Goal: Task Accomplishment & Management: Complete application form

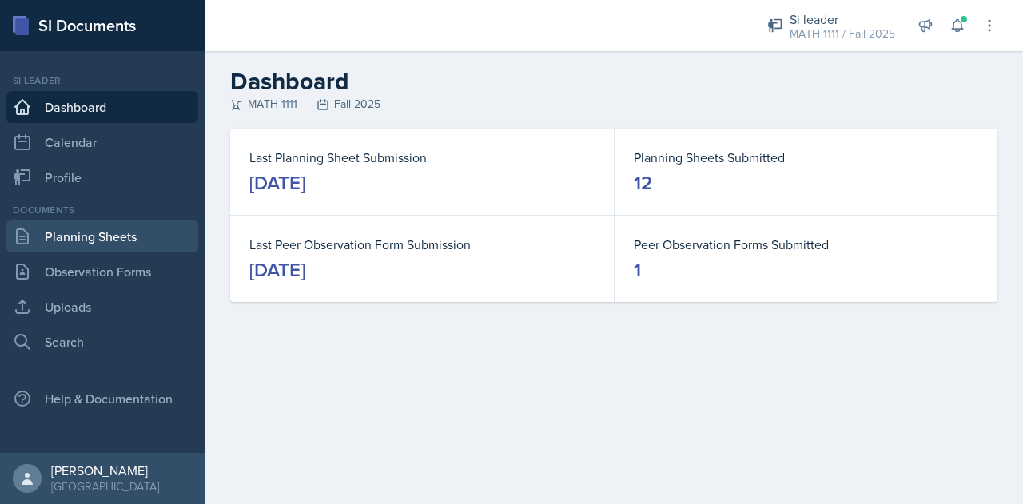
click at [114, 235] on link "Planning Sheets" at bounding box center [102, 237] width 192 height 32
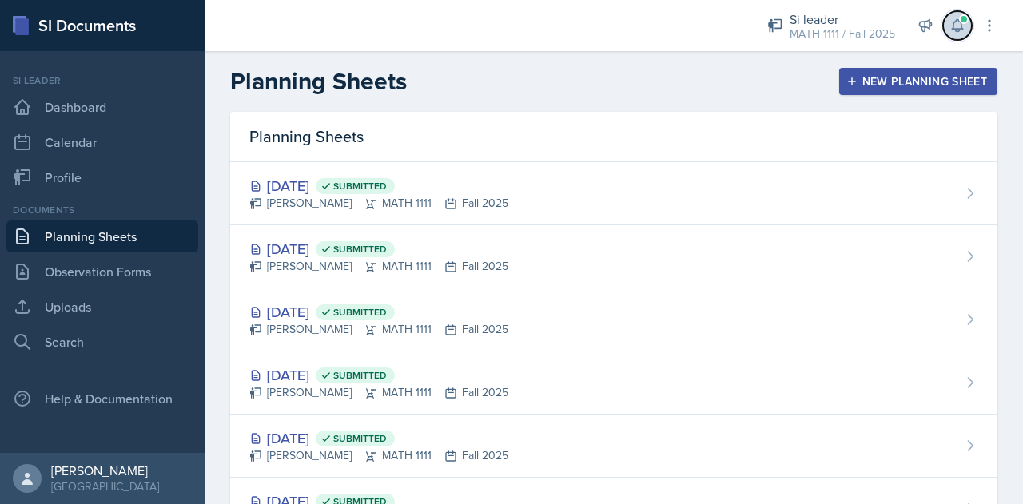
click at [957, 23] on icon at bounding box center [957, 26] width 16 height 16
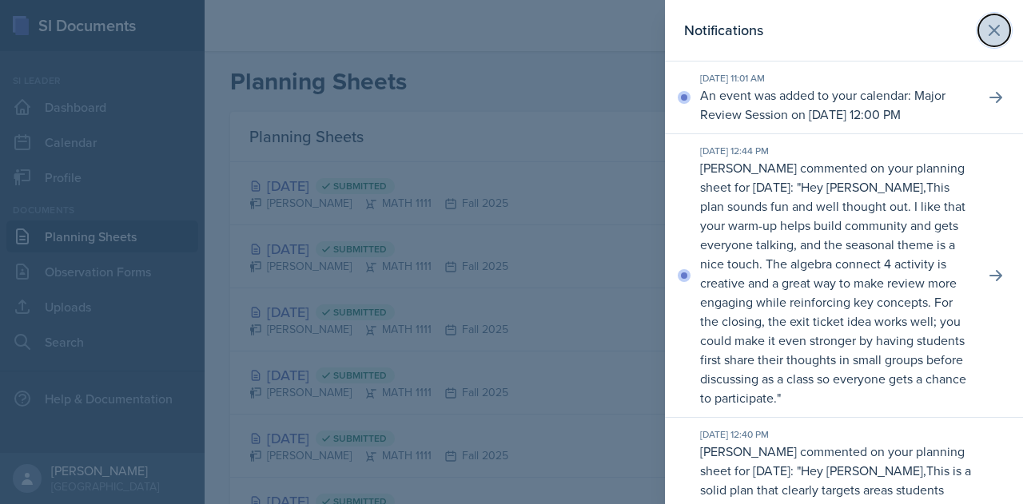
click at [989, 33] on icon at bounding box center [994, 30] width 19 height 19
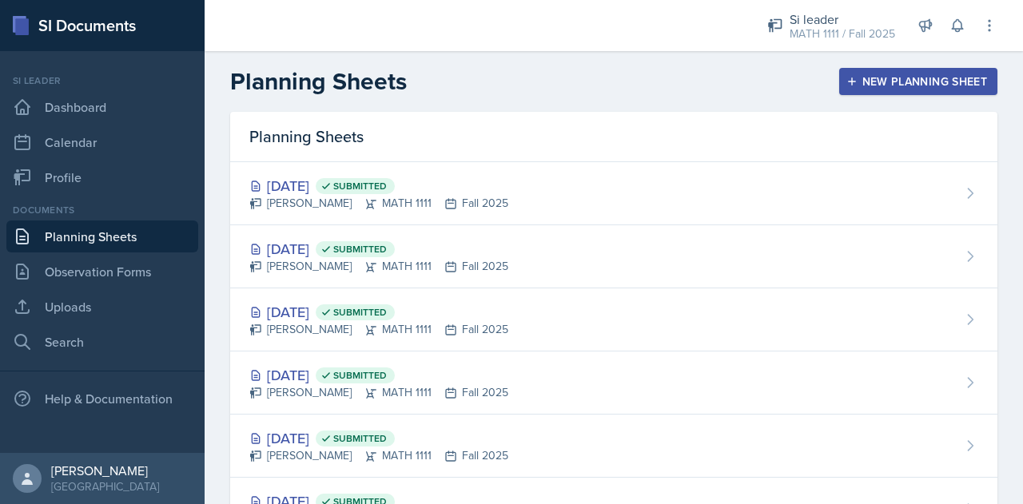
click at [916, 84] on div "New Planning Sheet" at bounding box center [918, 81] width 137 height 13
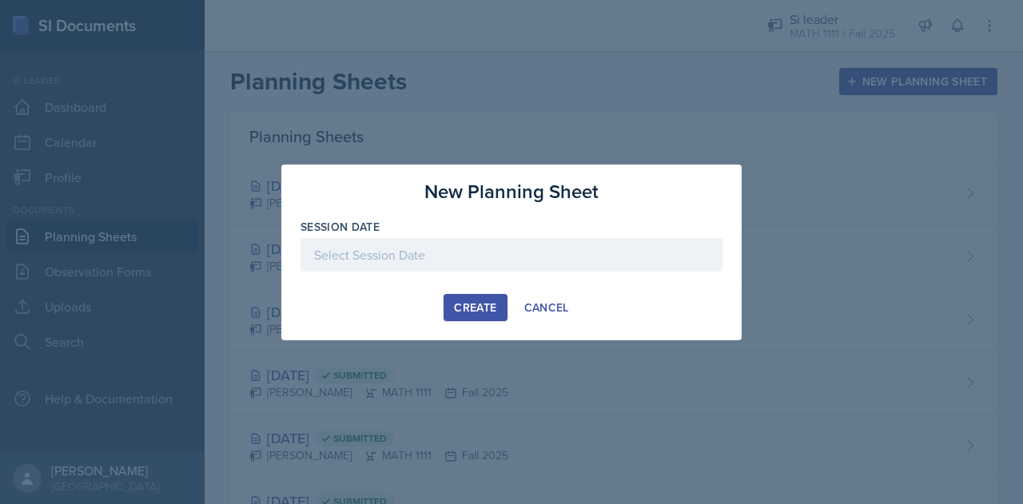
click at [607, 243] on div at bounding box center [512, 255] width 422 height 34
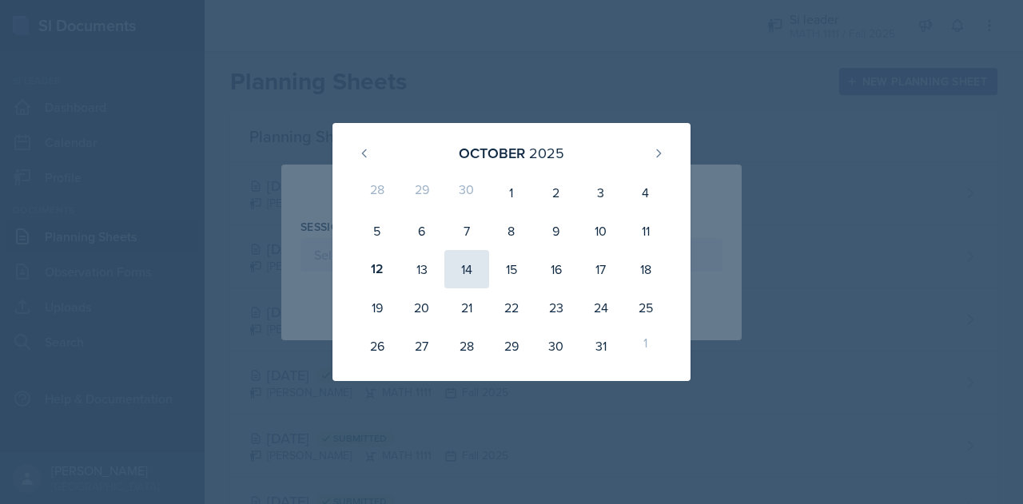
click at [474, 270] on div "14" at bounding box center [466, 269] width 45 height 38
type input "[DATE]"
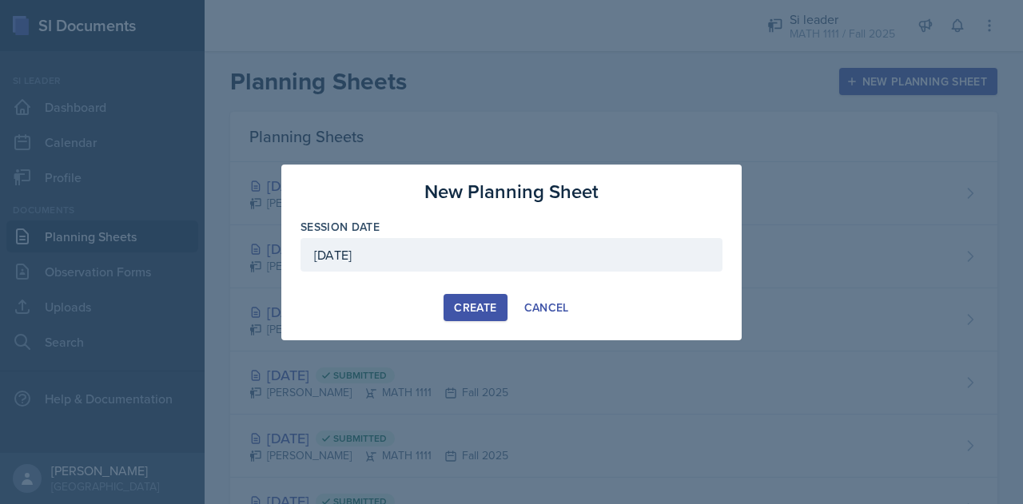
click at [468, 308] on div "Create" at bounding box center [475, 307] width 42 height 13
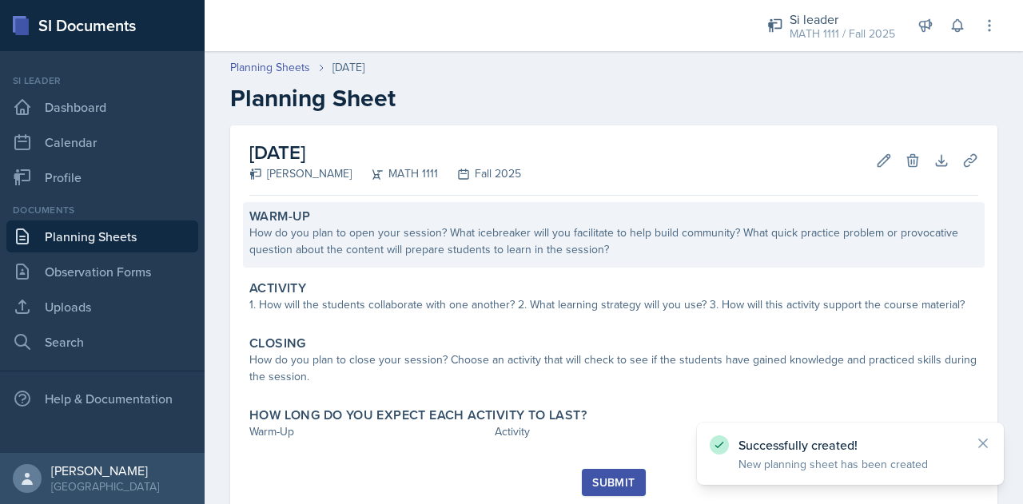
click at [447, 225] on div "How do you plan to open your session? What icebreaker will you facilitate to he…" at bounding box center [613, 242] width 729 height 34
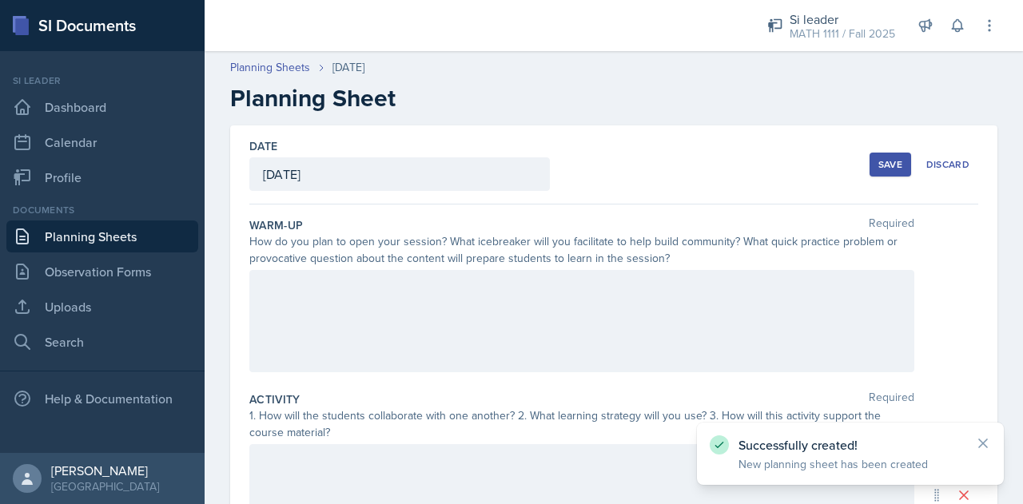
click at [387, 311] on div at bounding box center [581, 321] width 665 height 102
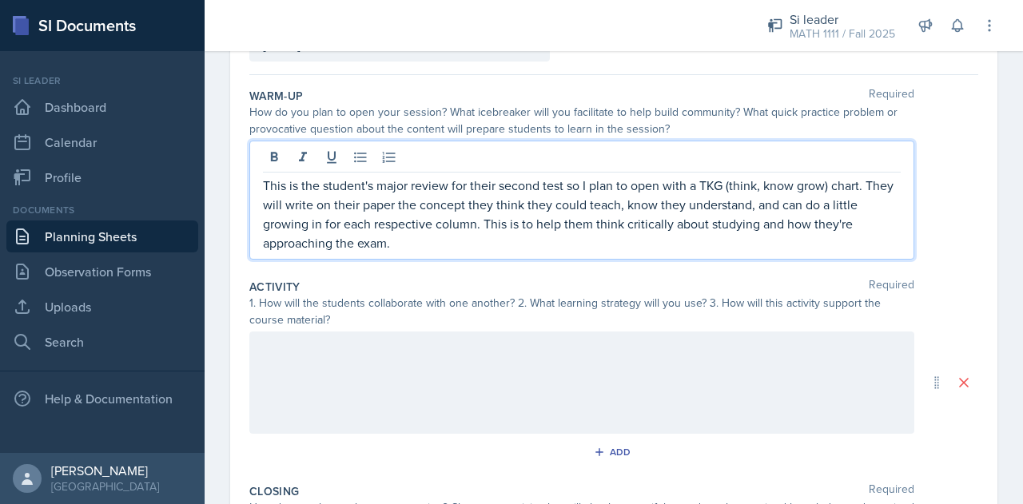
click at [424, 354] on p at bounding box center [582, 348] width 638 height 19
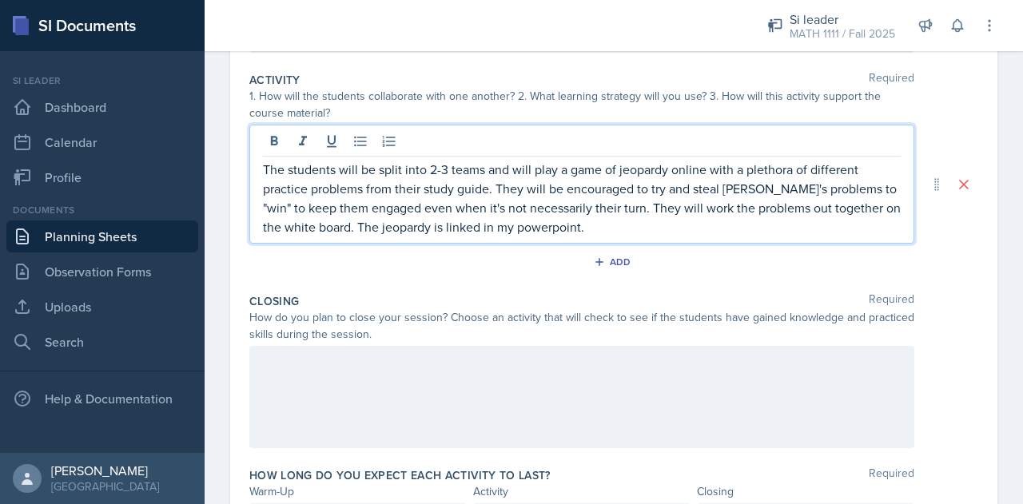
click at [432, 372] on div at bounding box center [581, 397] width 665 height 102
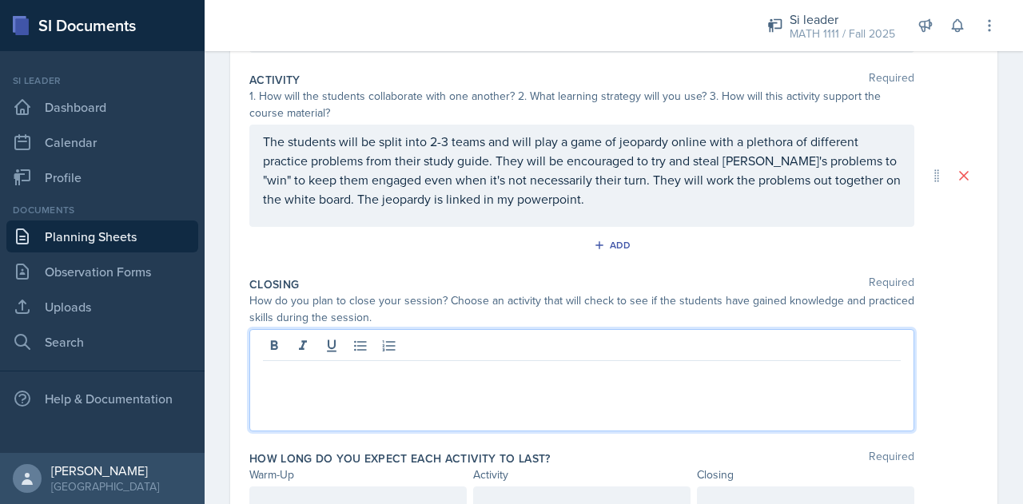
scroll to position [348, 0]
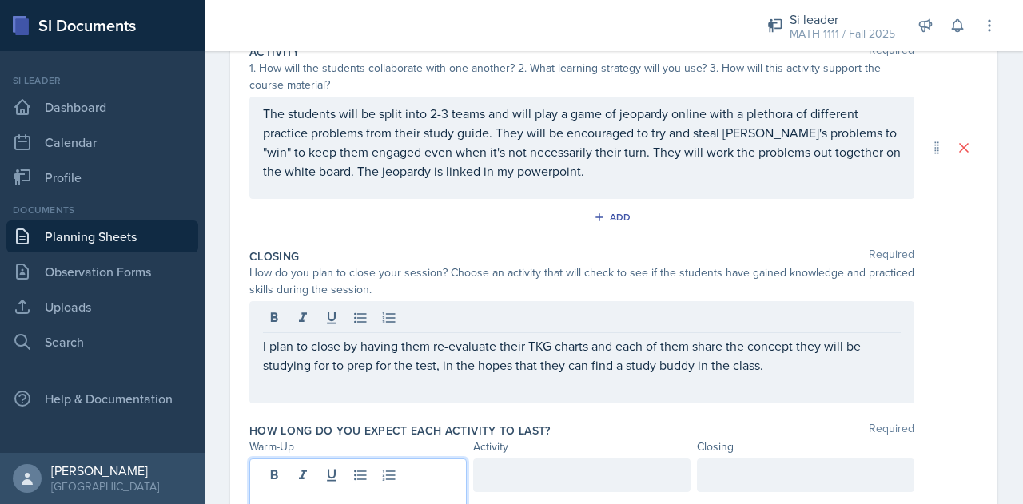
click at [365, 468] on div at bounding box center [357, 490] width 217 height 62
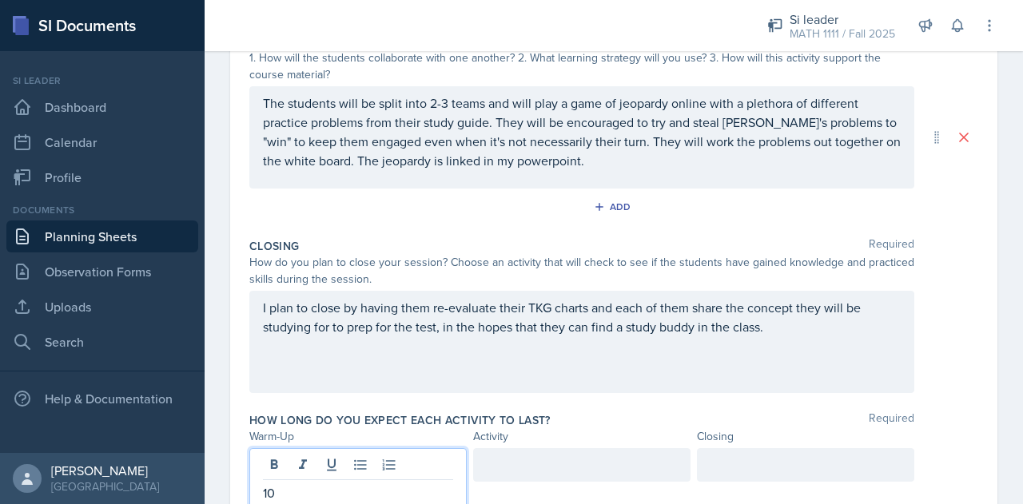
scroll to position [425, 0]
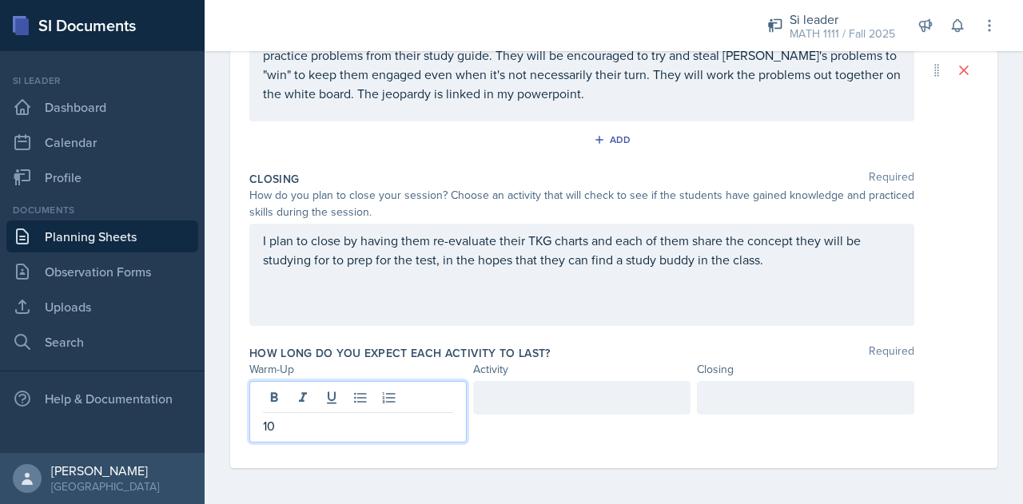
click at [739, 391] on div at bounding box center [805, 398] width 217 height 34
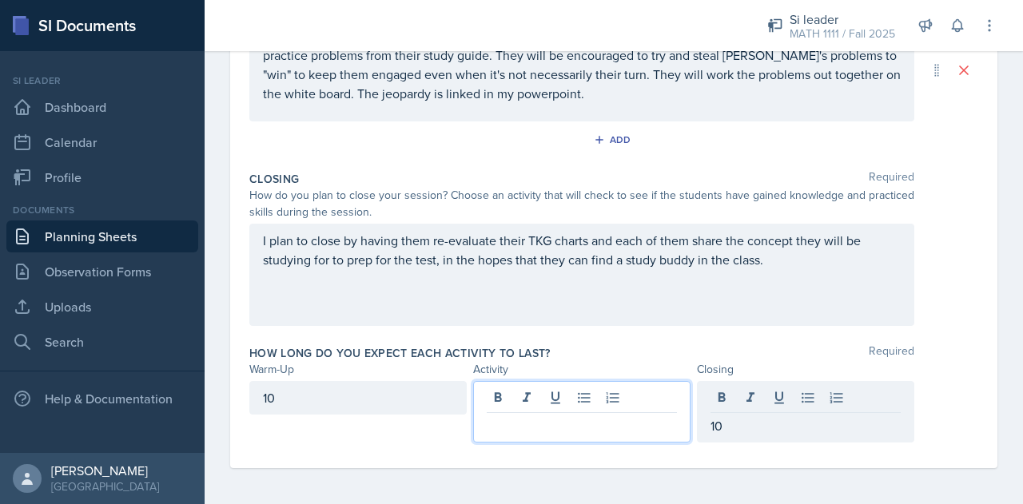
click at [539, 392] on div at bounding box center [581, 412] width 217 height 62
click at [686, 339] on div "How long do you expect each activity to last? Required Warm-Up Activity Closing…" at bounding box center [613, 397] width 729 height 117
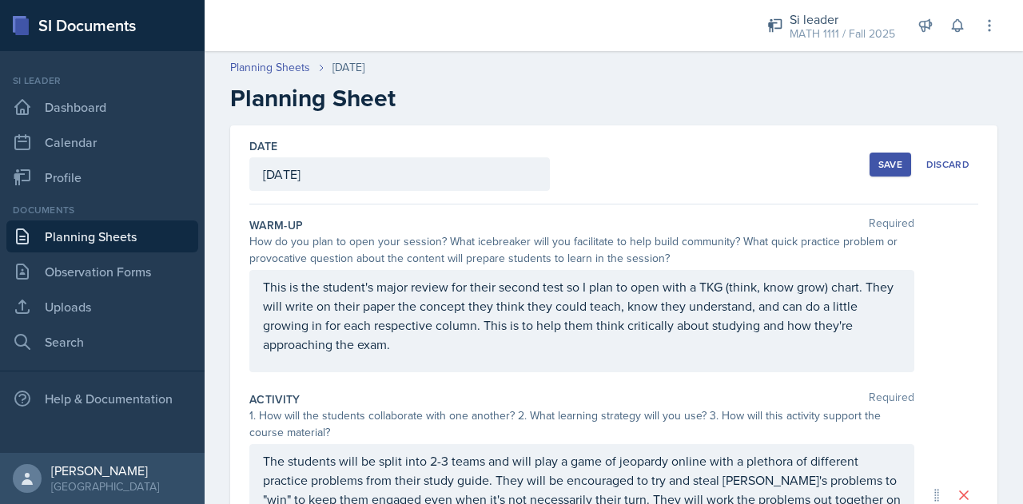
scroll to position [0, 0]
click at [870, 175] on button "Save" at bounding box center [891, 165] width 42 height 24
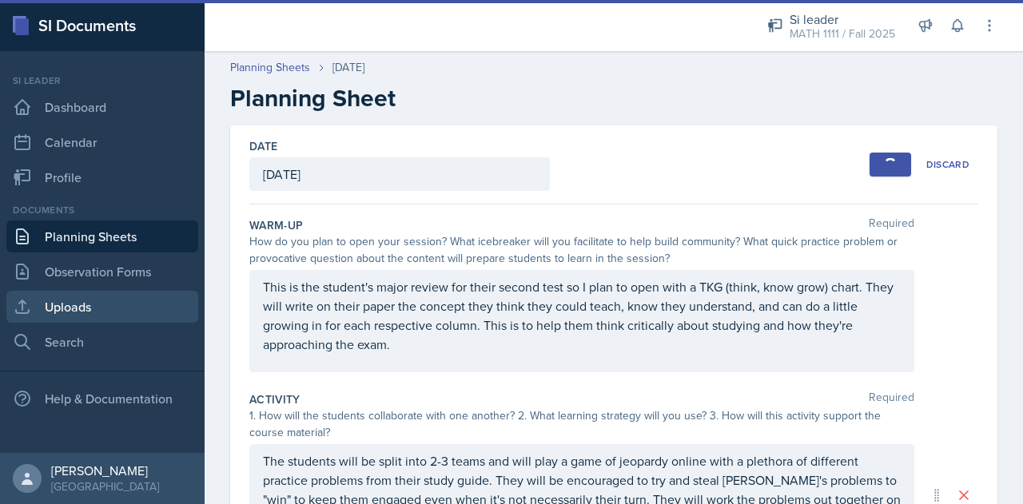
click at [85, 305] on link "Uploads" at bounding box center [102, 307] width 192 height 32
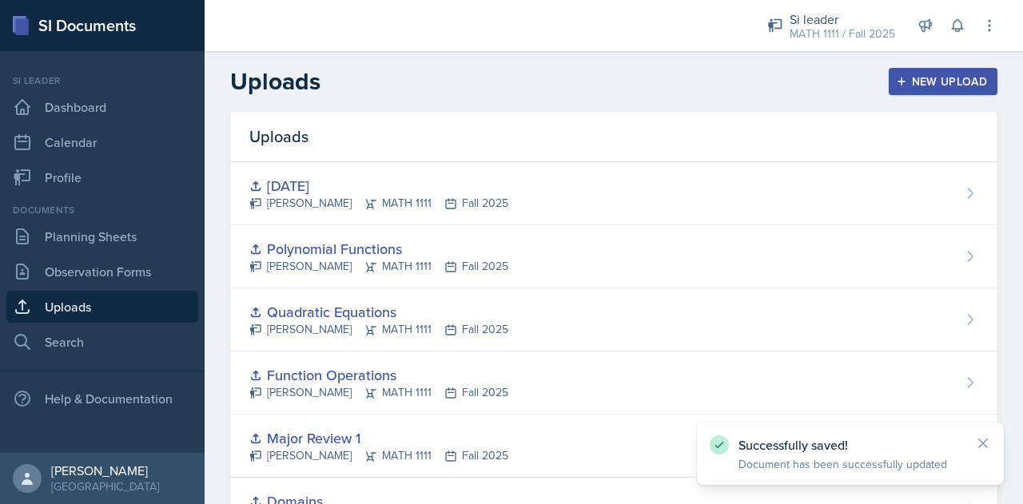
click at [922, 90] on button "New Upload" at bounding box center [943, 81] width 109 height 27
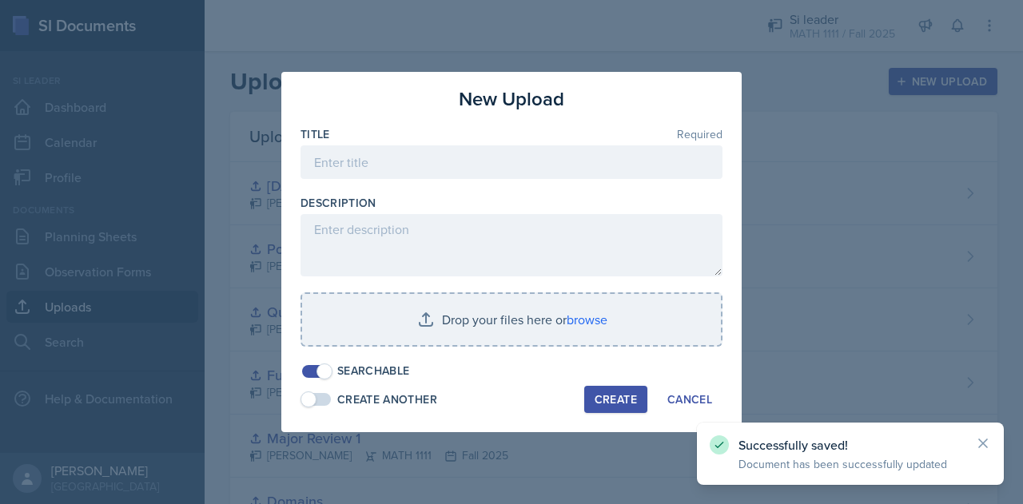
click at [481, 183] on div at bounding box center [512, 187] width 422 height 16
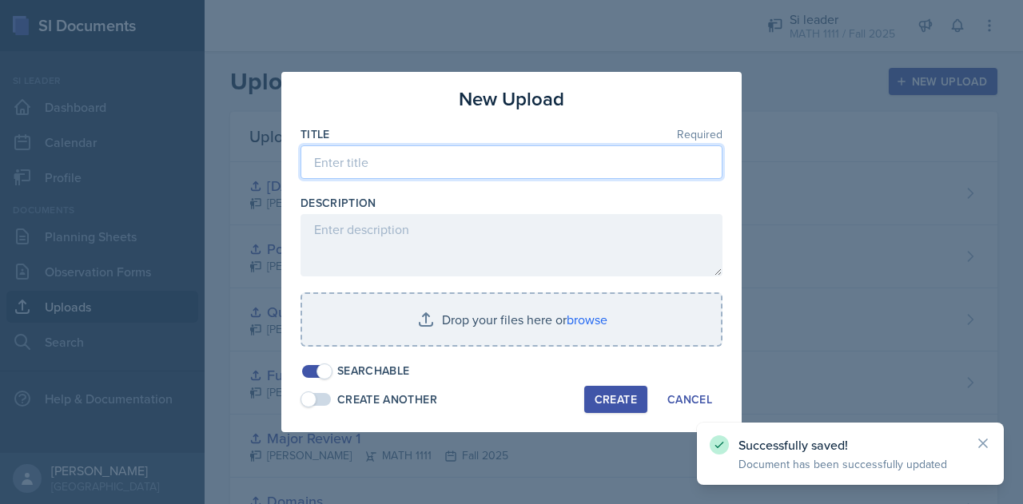
click at [470, 153] on input at bounding box center [512, 162] width 422 height 34
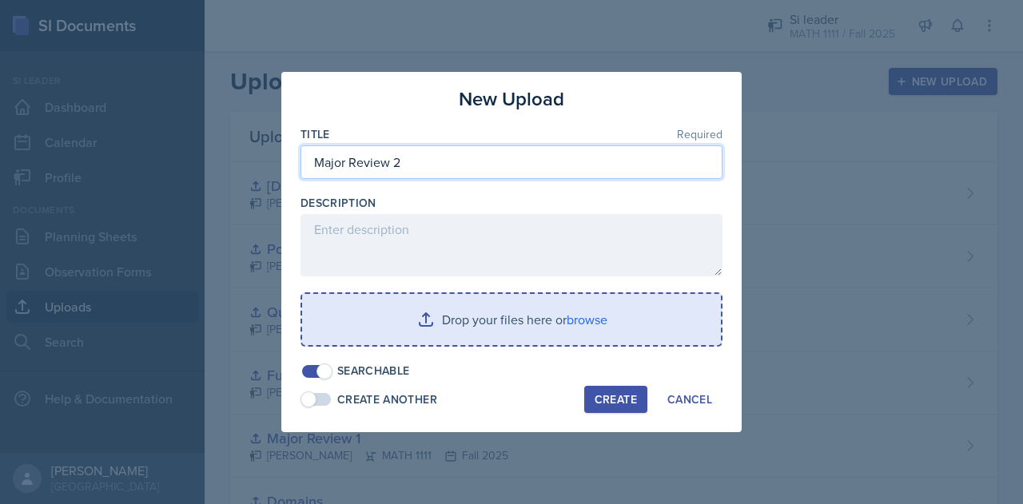
type input "Major Review 2"
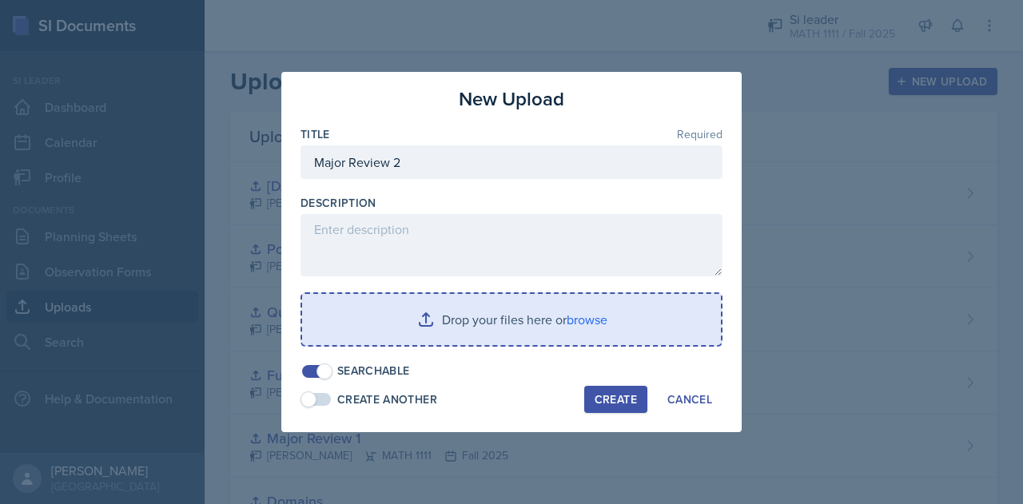
click at [547, 336] on input "file" at bounding box center [511, 319] width 419 height 51
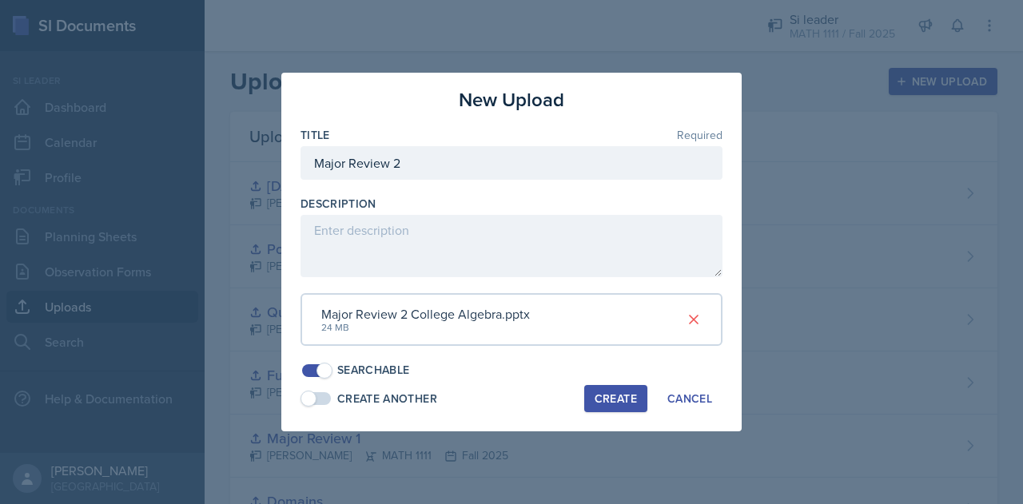
click at [609, 396] on div "Create" at bounding box center [616, 398] width 42 height 13
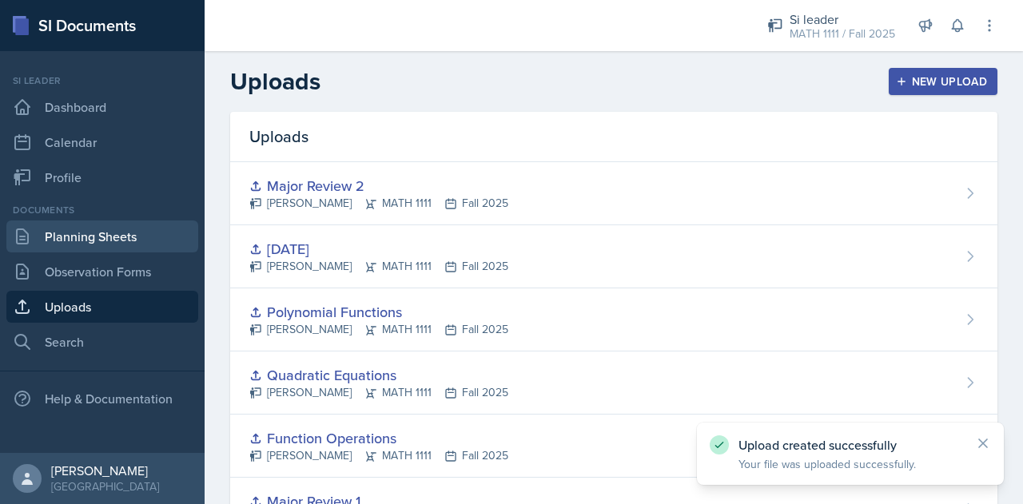
click at [98, 232] on link "Planning Sheets" at bounding box center [102, 237] width 192 height 32
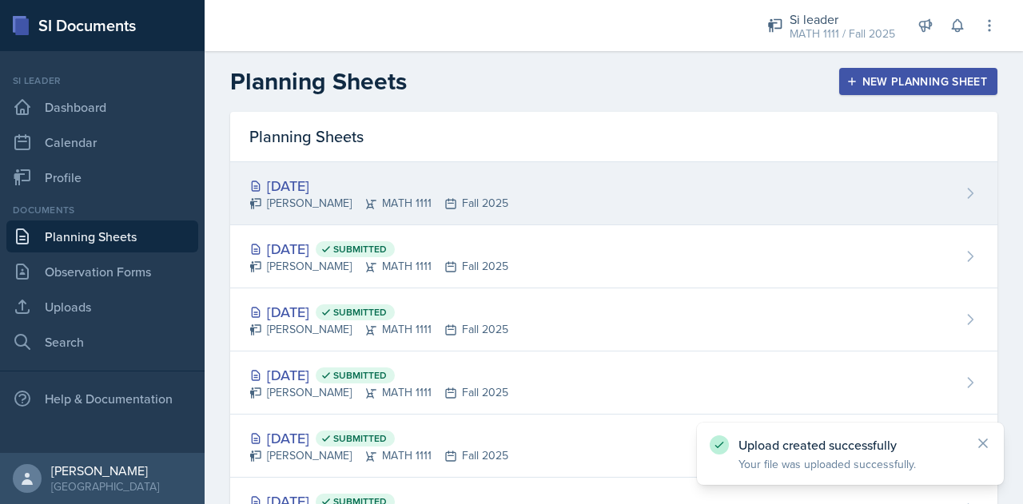
click at [807, 178] on div "[DATE] [PERSON_NAME] MATH 1111 Fall 2025" at bounding box center [613, 193] width 767 height 63
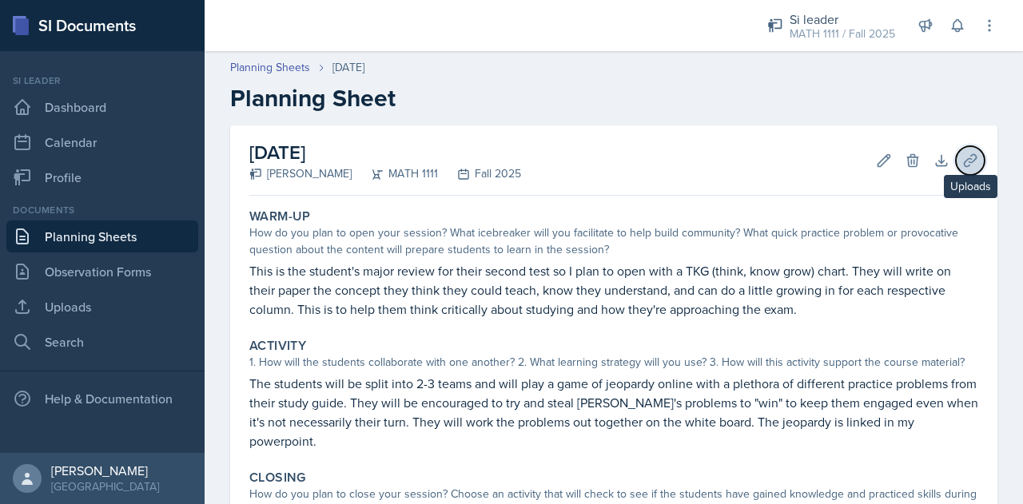
click at [968, 163] on button "Uploads" at bounding box center [970, 160] width 29 height 29
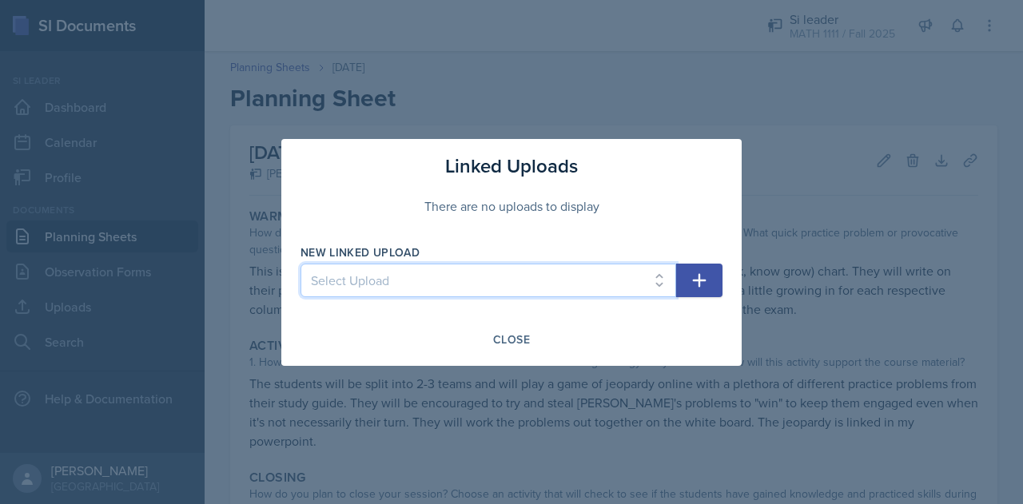
click at [464, 282] on select "Select Upload Inequalitites Slope WKST Slope Linear Equations [DATE] Functions …" at bounding box center [489, 281] width 376 height 34
select select "502ac96f-782e-4ebd-9dd3-e71ac44298dc"
click at [301, 264] on select "Select Upload Inequalitites Slope WKST Slope Linear Equations [DATE] Functions …" at bounding box center [489, 281] width 376 height 34
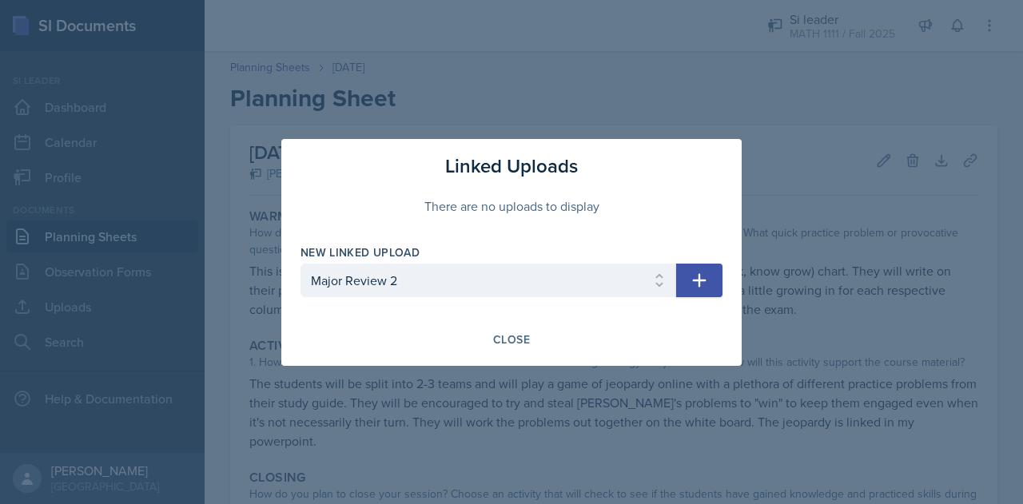
click at [691, 290] on button "button" at bounding box center [699, 281] width 46 height 34
select select
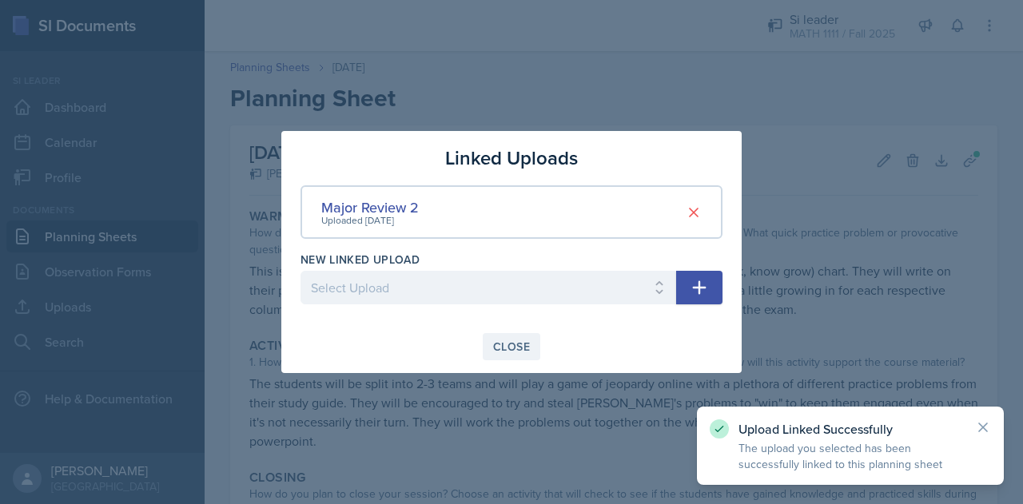
click at [533, 353] on button "Close" at bounding box center [512, 346] width 58 height 27
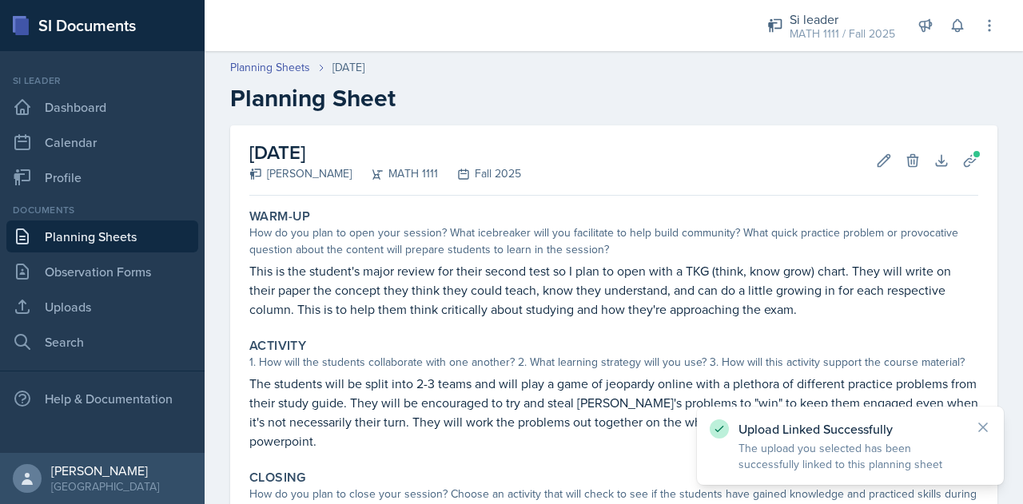
scroll to position [240, 0]
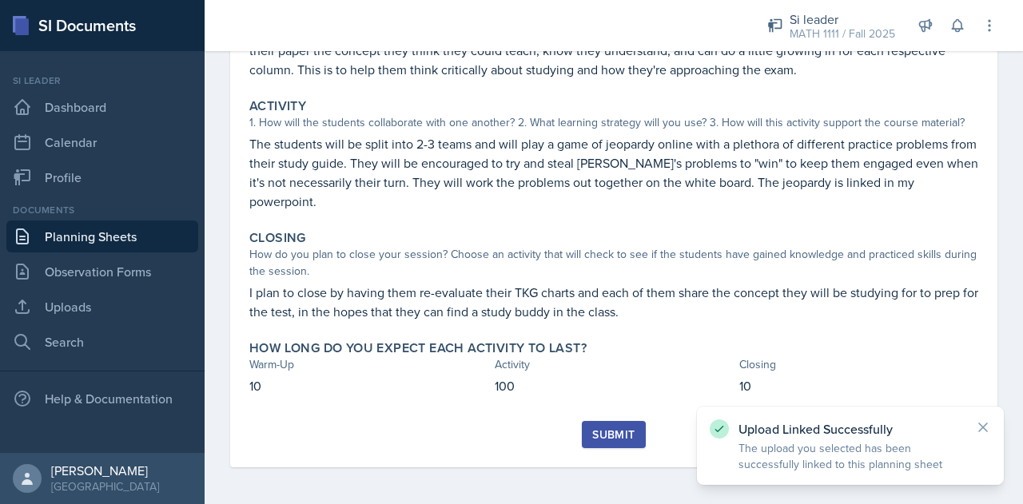
click at [601, 424] on button "Submit" at bounding box center [613, 434] width 63 height 27
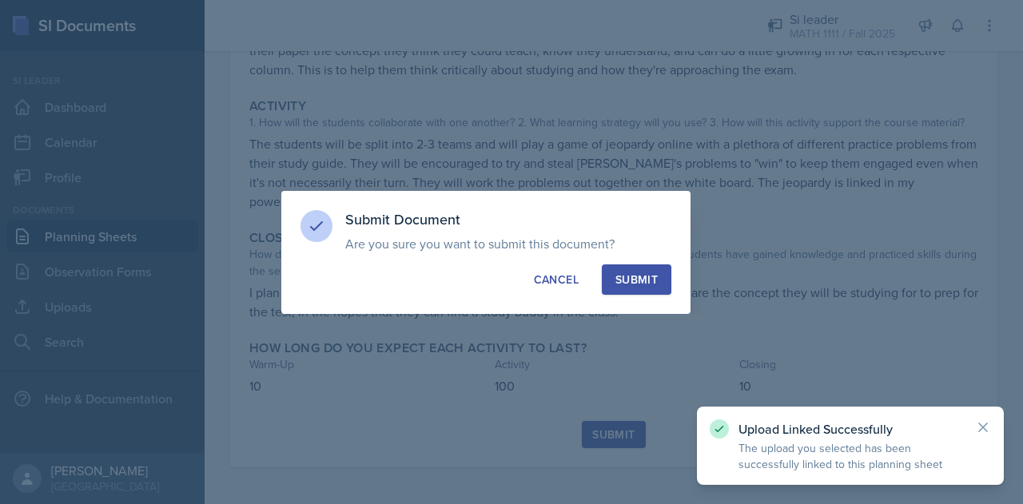
click at [636, 279] on div "Submit" at bounding box center [636, 280] width 42 height 16
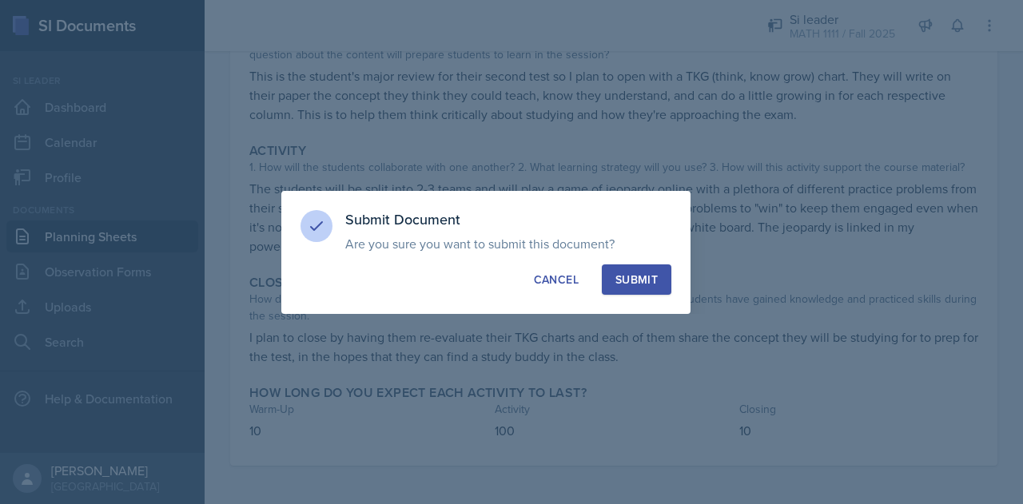
scroll to position [194, 0]
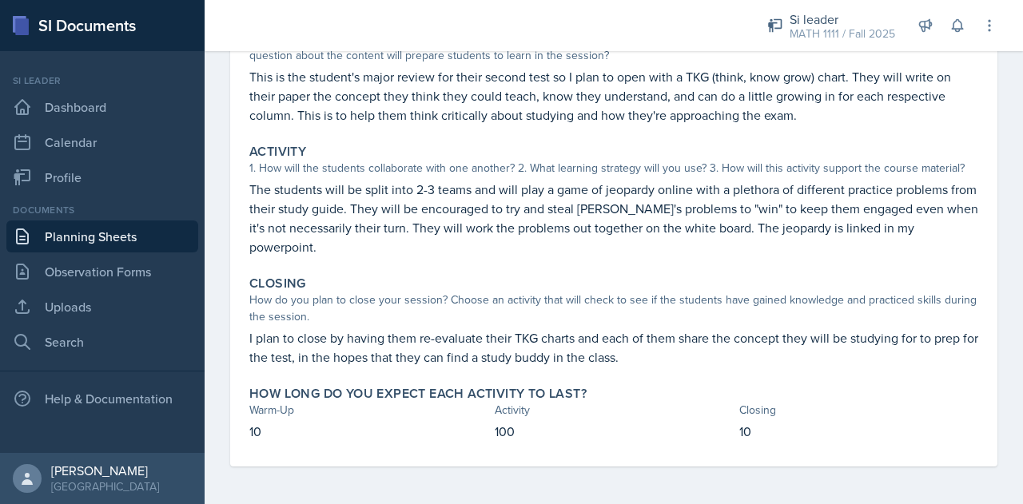
click at [568, 19] on div at bounding box center [471, 25] width 508 height 51
